Goal: Task Accomplishment & Management: Manage account settings

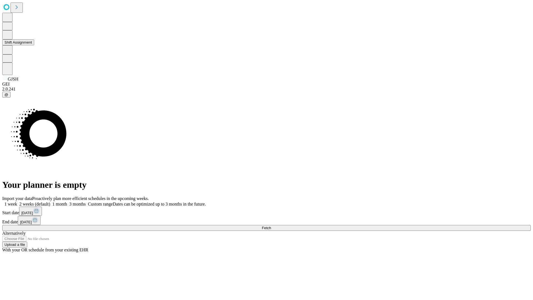
click at [34, 45] on button "Shift Assignment" at bounding box center [18, 42] width 32 height 6
